Goal: Task Accomplishment & Management: Complete application form

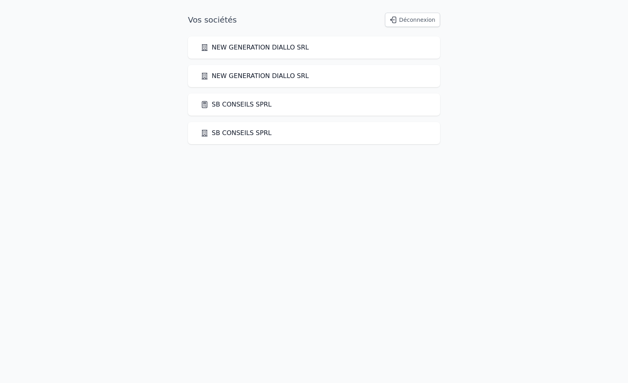
click at [236, 105] on link "SB CONSEILS SPRL" at bounding box center [236, 105] width 71 height 10
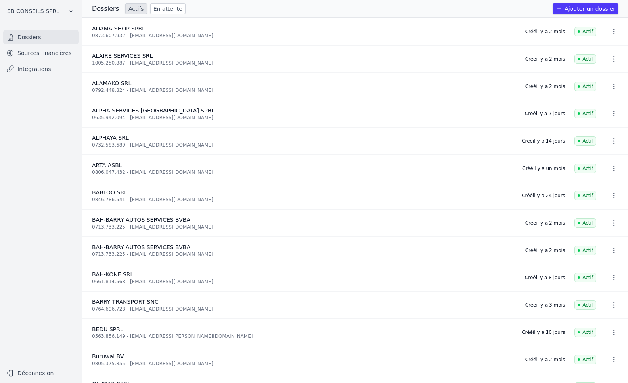
click at [601, 8] on button "Ajouter un dossier" at bounding box center [586, 8] width 66 height 11
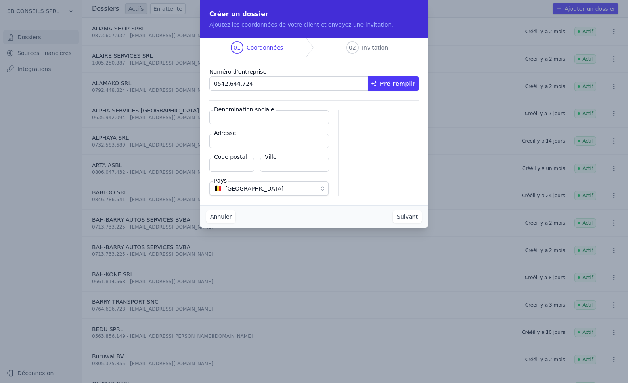
type input "0542.644.724"
click at [393, 85] on button "Pré-remplir" at bounding box center [393, 84] width 51 height 14
type input "SCRI [PERSON_NAME] AUTO"
type input "Rue [PERSON_NAME] 42"
type input "1070"
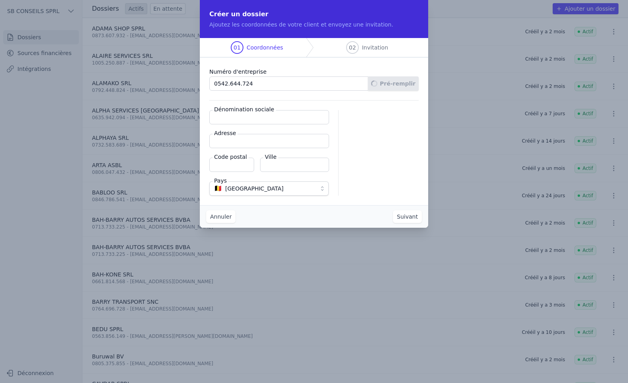
type input "Anderlecht"
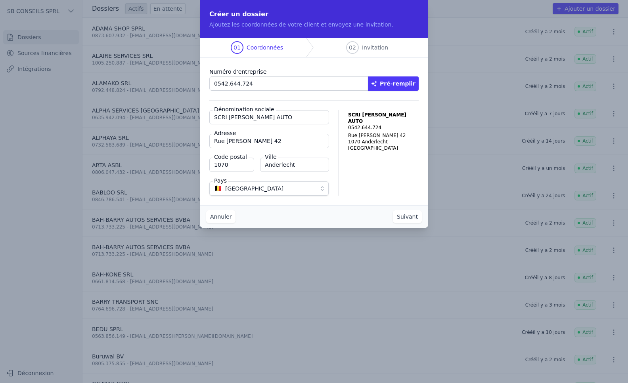
click at [411, 219] on button "Suivant" at bounding box center [407, 217] width 29 height 13
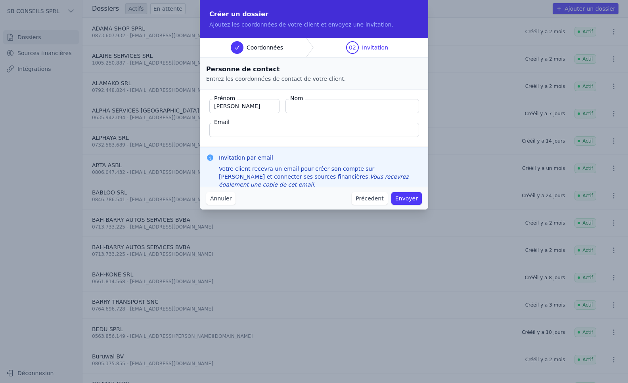
type input "[PERSON_NAME]"
type input "B"
type input "NOUBI"
type input "[EMAIL_ADDRESS][DOMAIN_NAME]"
click at [406, 196] on button "Envoyer" at bounding box center [406, 198] width 31 height 13
